Goal: Information Seeking & Learning: Learn about a topic

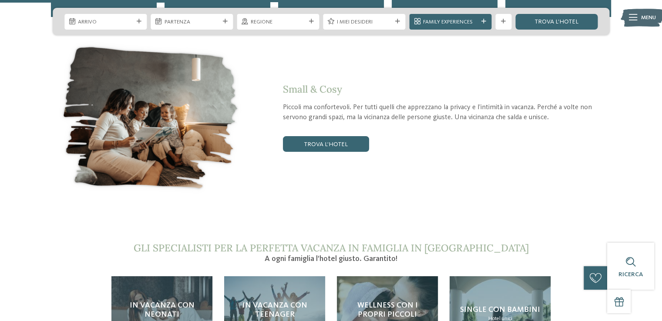
scroll to position [1609, 0]
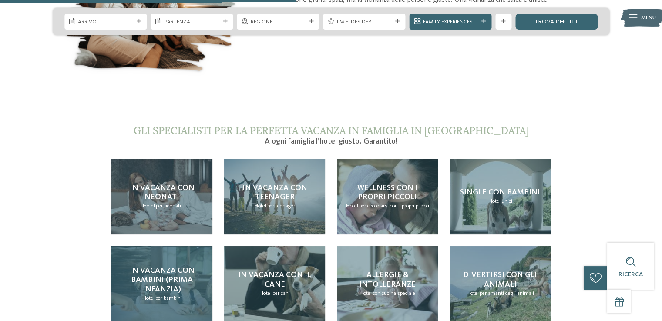
click at [120, 266] on h4 "In vacanza con bambini (prima infanzia)" at bounding box center [161, 280] width 85 height 28
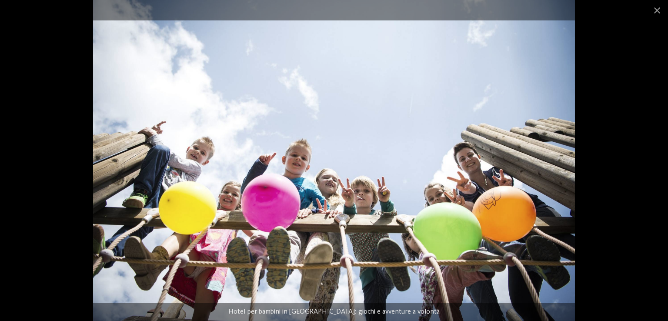
click at [363, 248] on img at bounding box center [334, 160] width 482 height 321
click at [442, 78] on img at bounding box center [334, 160] width 482 height 321
click at [659, 11] on span at bounding box center [657, 10] width 22 height 20
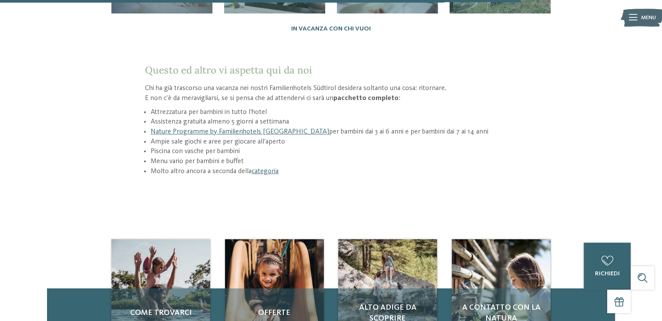
scroll to position [1131, 0]
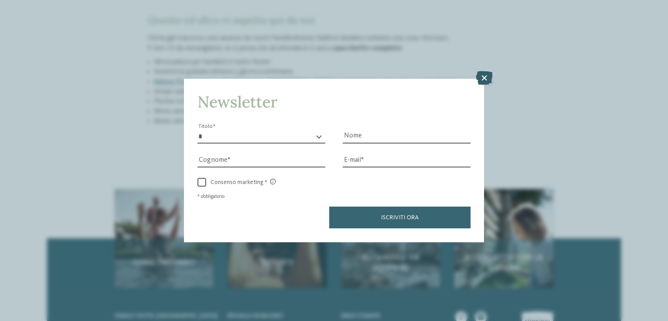
click at [483, 77] on icon at bounding box center [484, 78] width 17 height 14
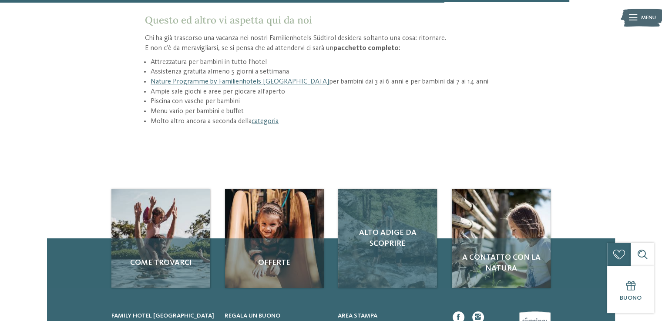
click at [405, 227] on span "Alto Adige da scoprire" at bounding box center [387, 238] width 83 height 22
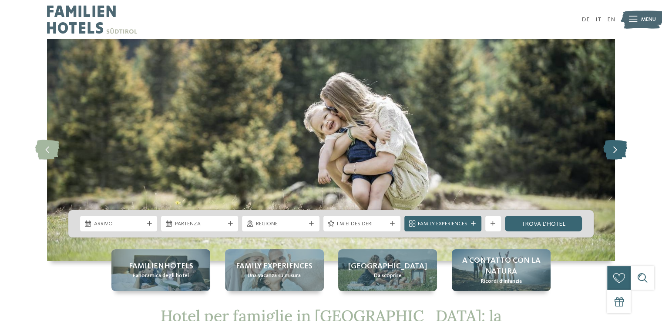
click at [610, 148] on icon at bounding box center [614, 150] width 24 height 20
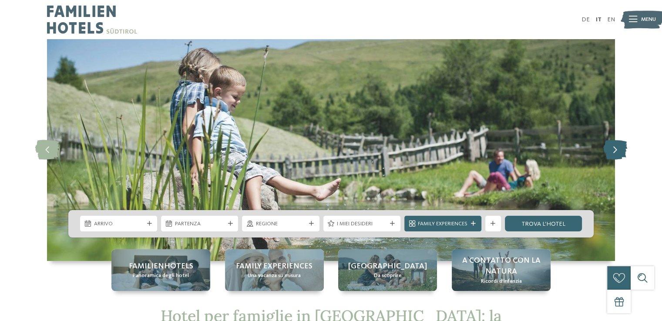
click at [610, 148] on icon at bounding box center [614, 150] width 24 height 20
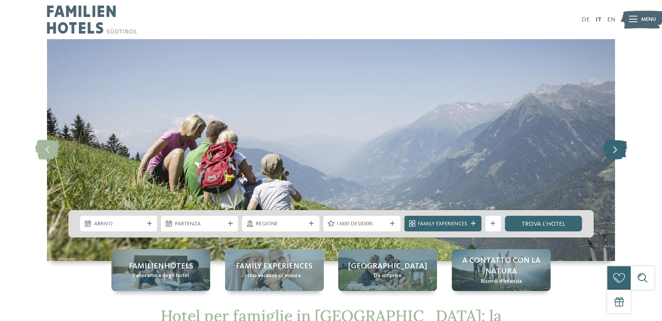
click at [610, 148] on icon at bounding box center [614, 150] width 24 height 20
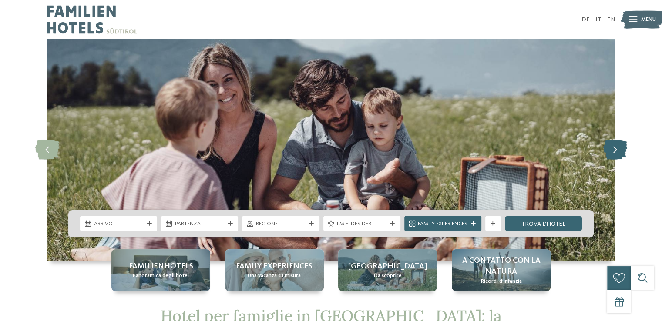
click at [610, 148] on icon at bounding box center [614, 150] width 24 height 20
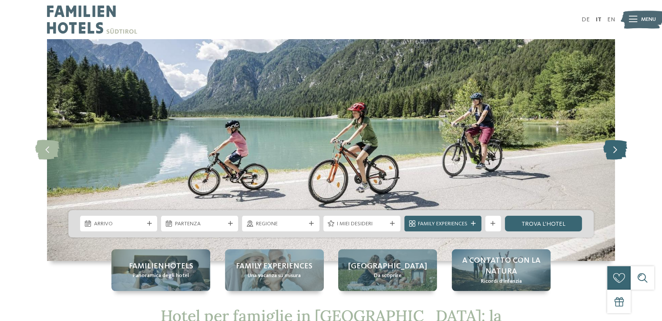
click at [610, 148] on icon at bounding box center [614, 150] width 24 height 20
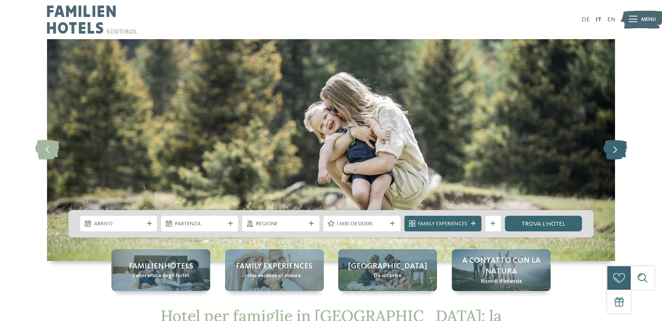
click at [604, 148] on icon at bounding box center [614, 150] width 24 height 20
